Goal: Task Accomplishment & Management: Complete application form

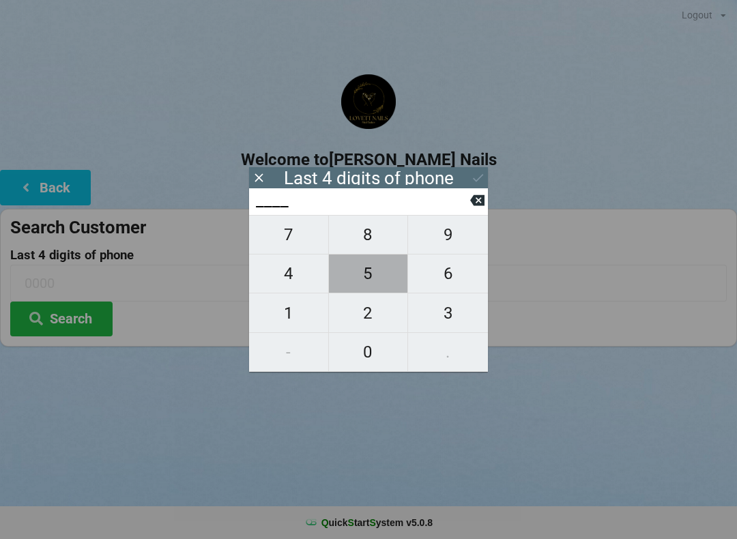
click at [367, 282] on span "5" at bounding box center [368, 273] width 79 height 29
type input "5___"
click at [285, 323] on span "1" at bounding box center [288, 313] width 79 height 29
type input "51__"
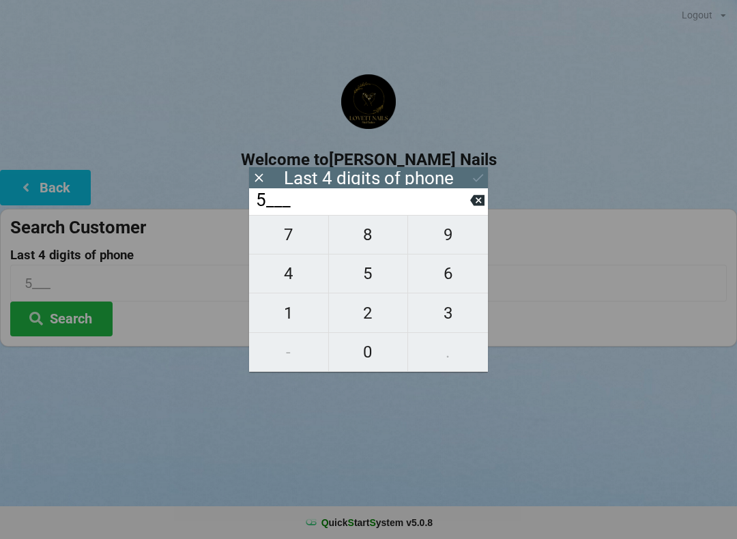
type input "51__"
click at [287, 272] on span "4" at bounding box center [288, 273] width 79 height 29
type input "514_"
click at [369, 318] on span "2" at bounding box center [368, 313] width 79 height 29
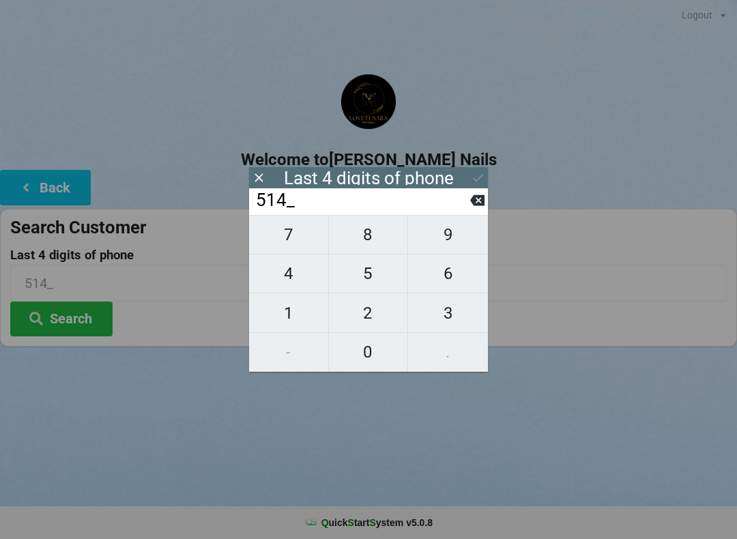
type input "5142"
click at [369, 362] on div "7 8 9 4 5 6 1 2 3 - 0 ." at bounding box center [368, 293] width 239 height 157
click at [475, 178] on icon at bounding box center [478, 178] width 14 height 14
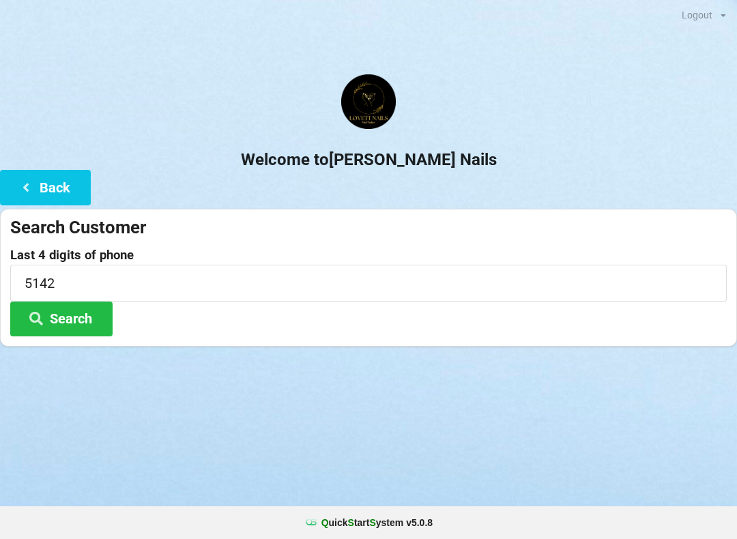
click at [79, 318] on button "Search" at bounding box center [61, 319] width 102 height 35
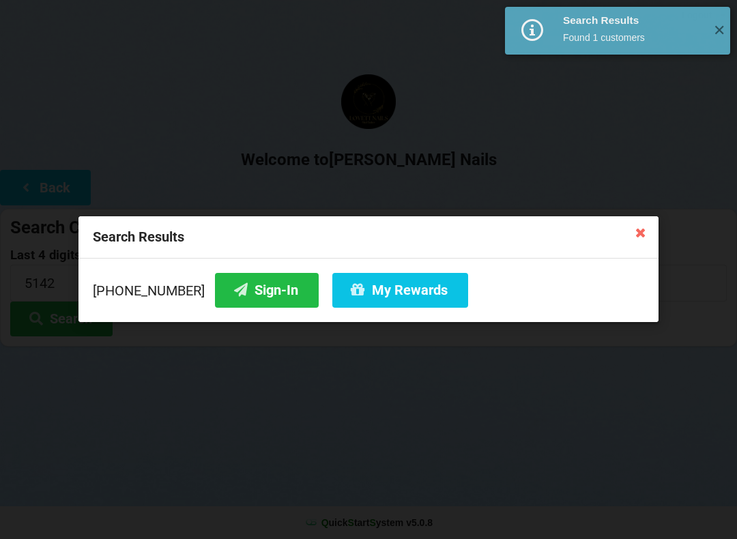
click at [254, 298] on button "Sign-In" at bounding box center [267, 290] width 104 height 35
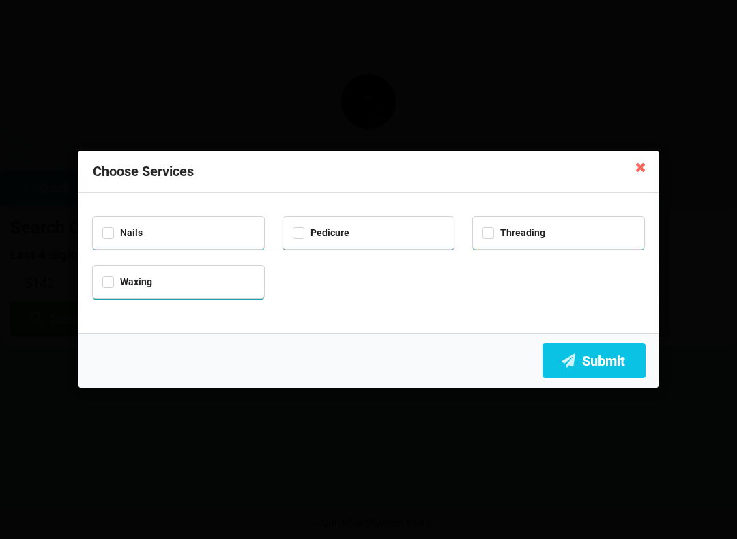
click at [186, 242] on div "Nails" at bounding box center [178, 233] width 171 height 32
checkbox input "true"
click at [333, 235] on label "Pedicure" at bounding box center [321, 233] width 57 height 12
checkbox input "true"
click at [599, 360] on button "Submit" at bounding box center [594, 360] width 103 height 35
